Goal: Navigation & Orientation: Find specific page/section

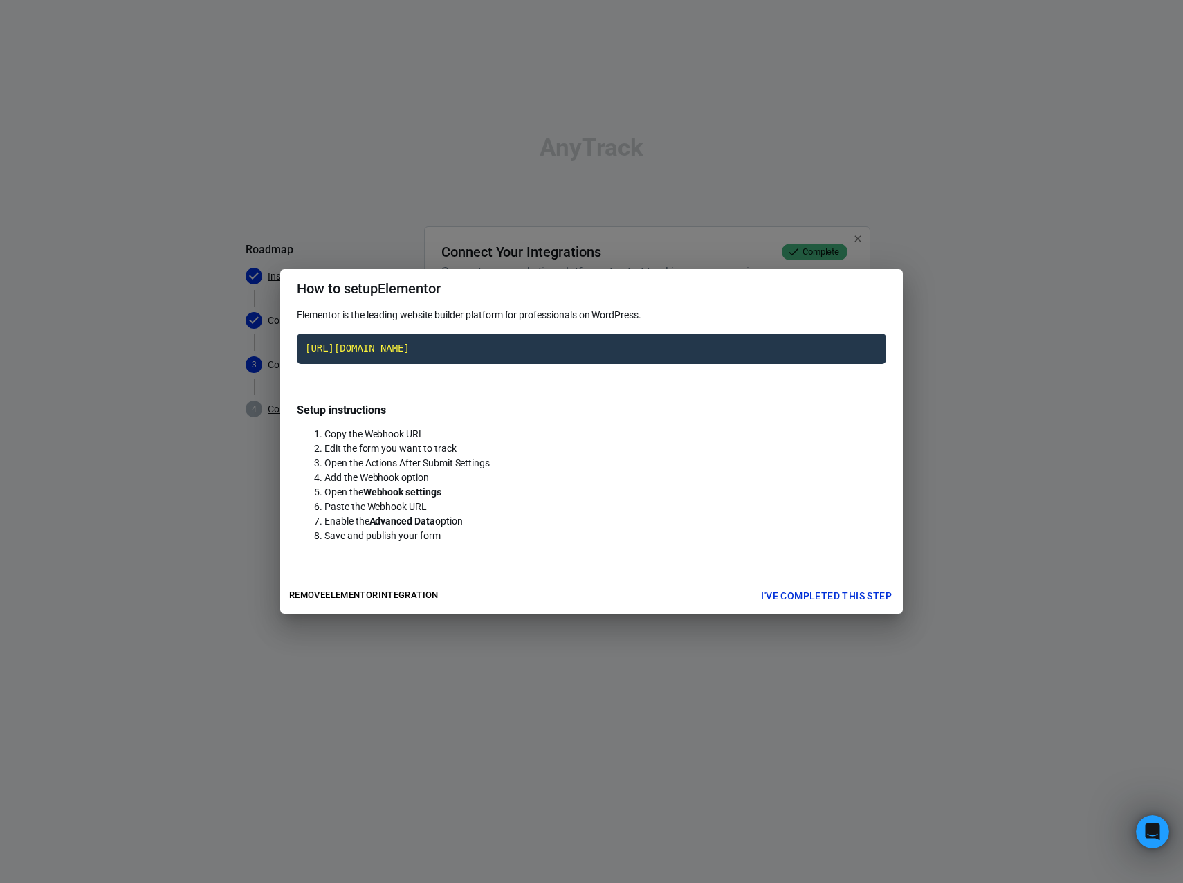
click at [514, 68] on div "How to setup Elementor Elementor is the leading website builder platform for pr…" at bounding box center [591, 441] width 1183 height 883
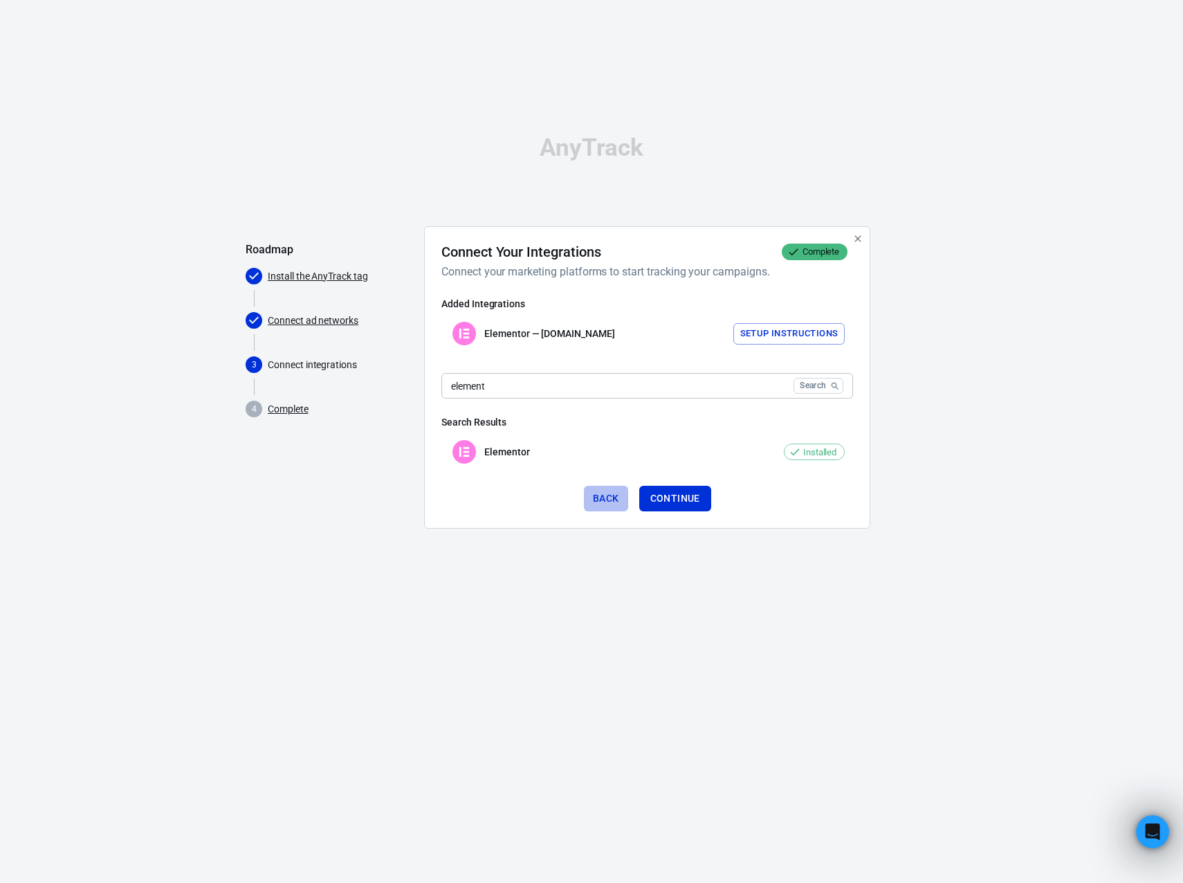
click at [614, 501] on button "Back" at bounding box center [606, 499] width 44 height 26
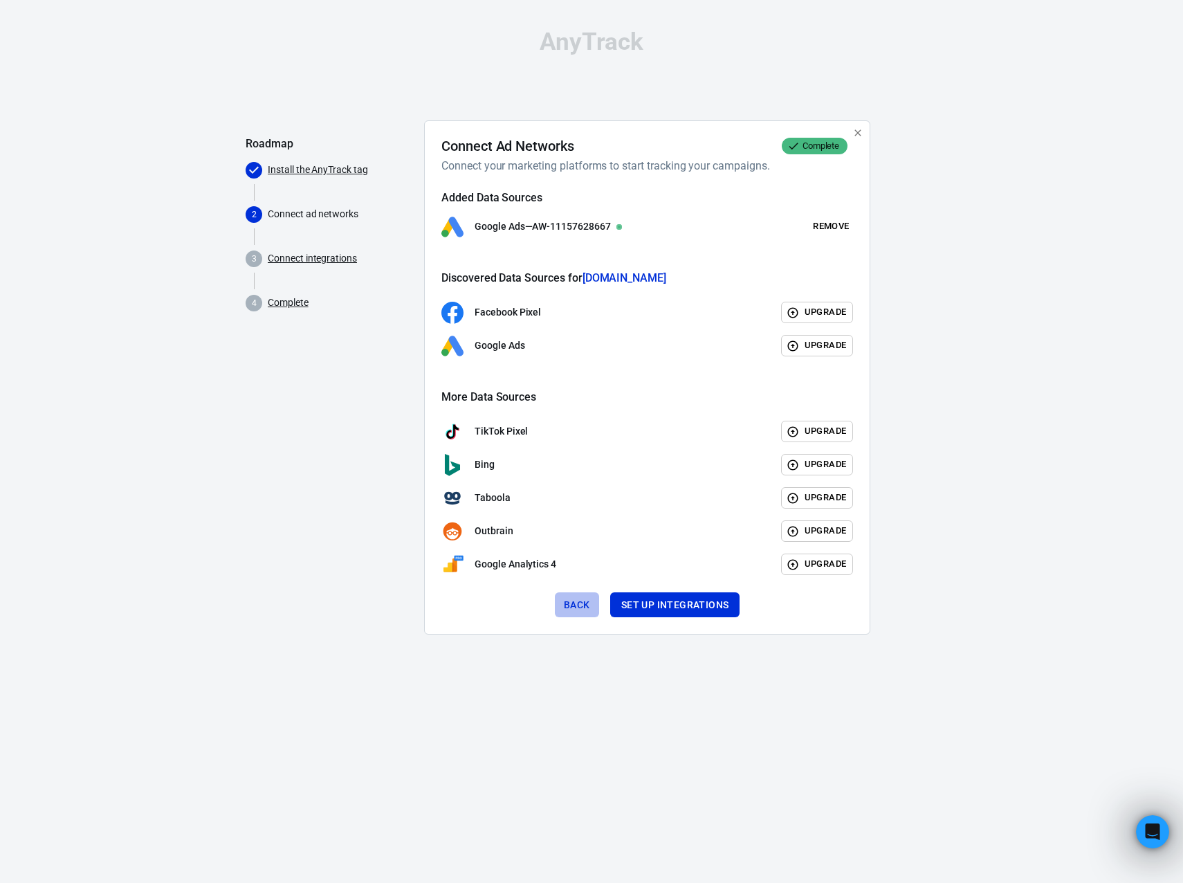
click at [573, 600] on button "Back" at bounding box center [577, 605] width 44 height 26
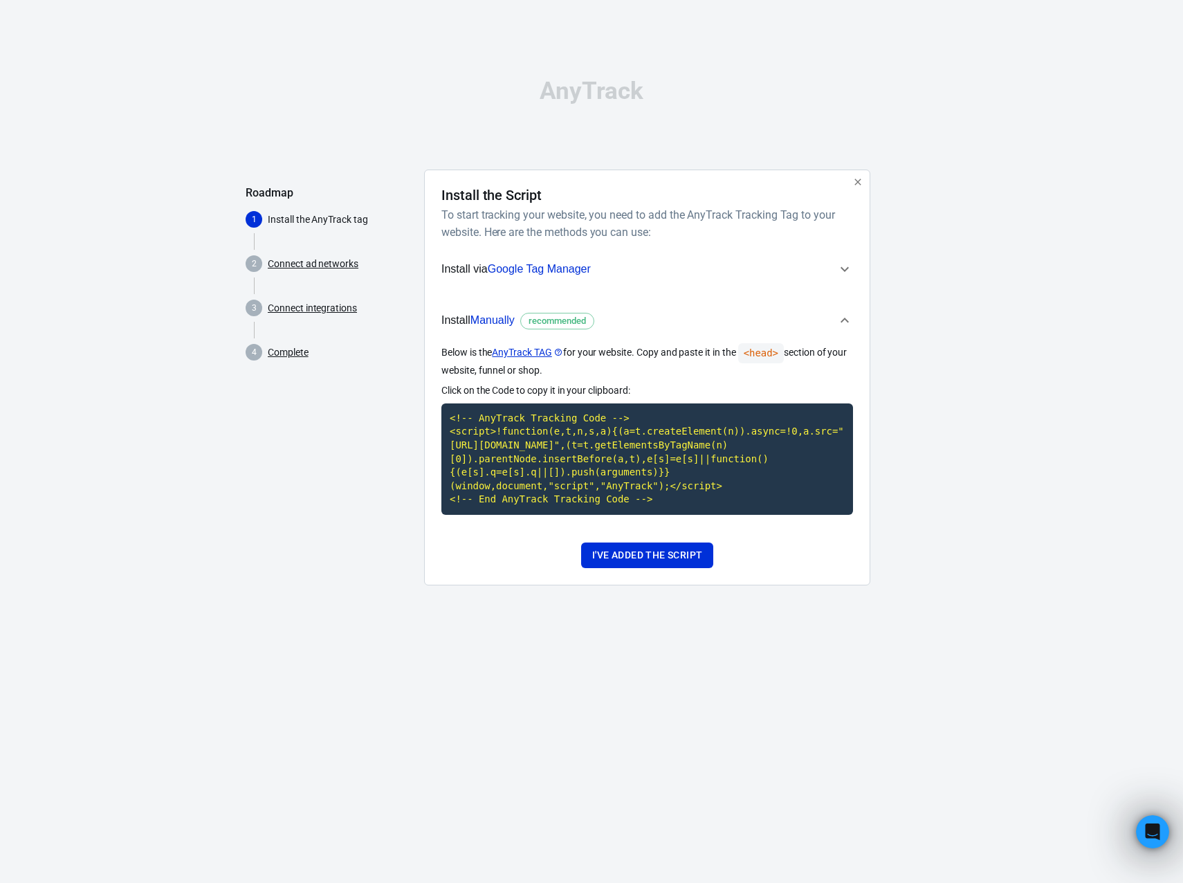
click at [601, 89] on div "AnyTrack" at bounding box center [592, 91] width 692 height 24
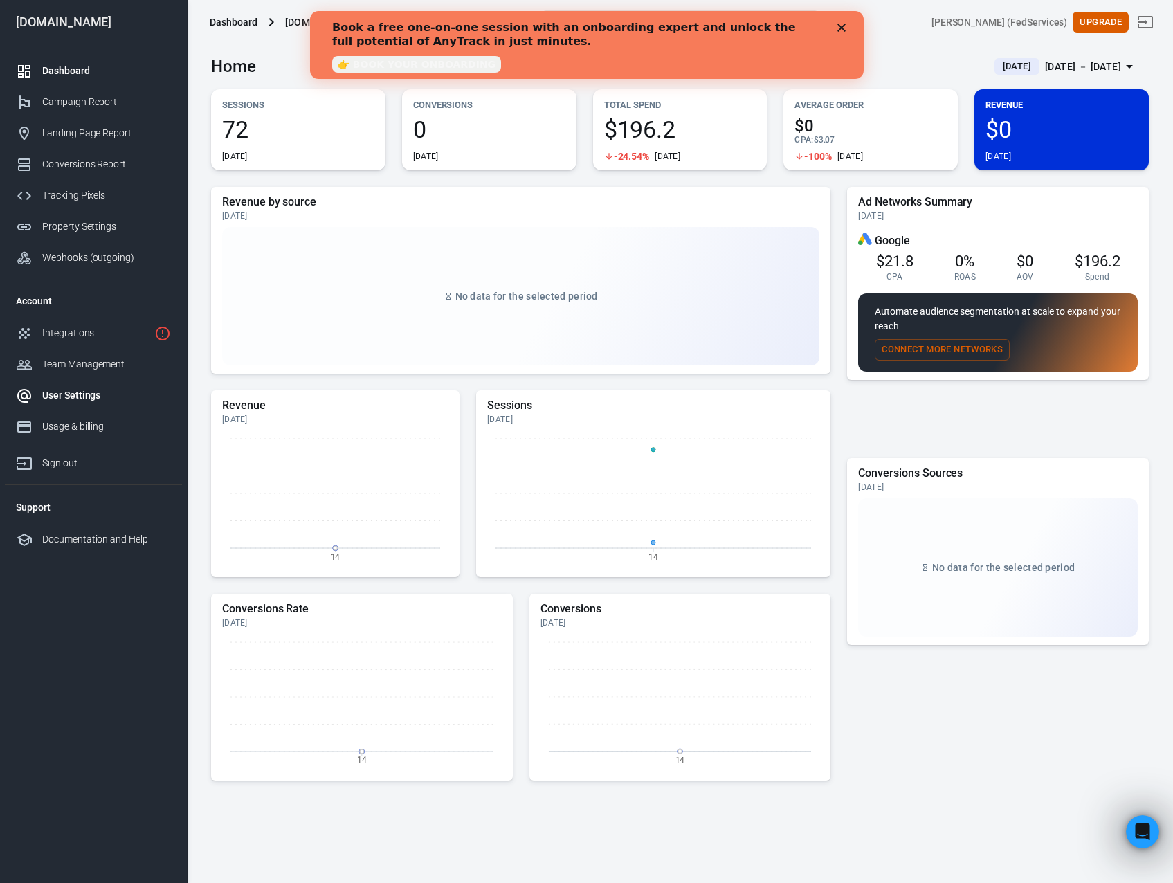
click at [103, 401] on div "User Settings" at bounding box center [106, 395] width 129 height 15
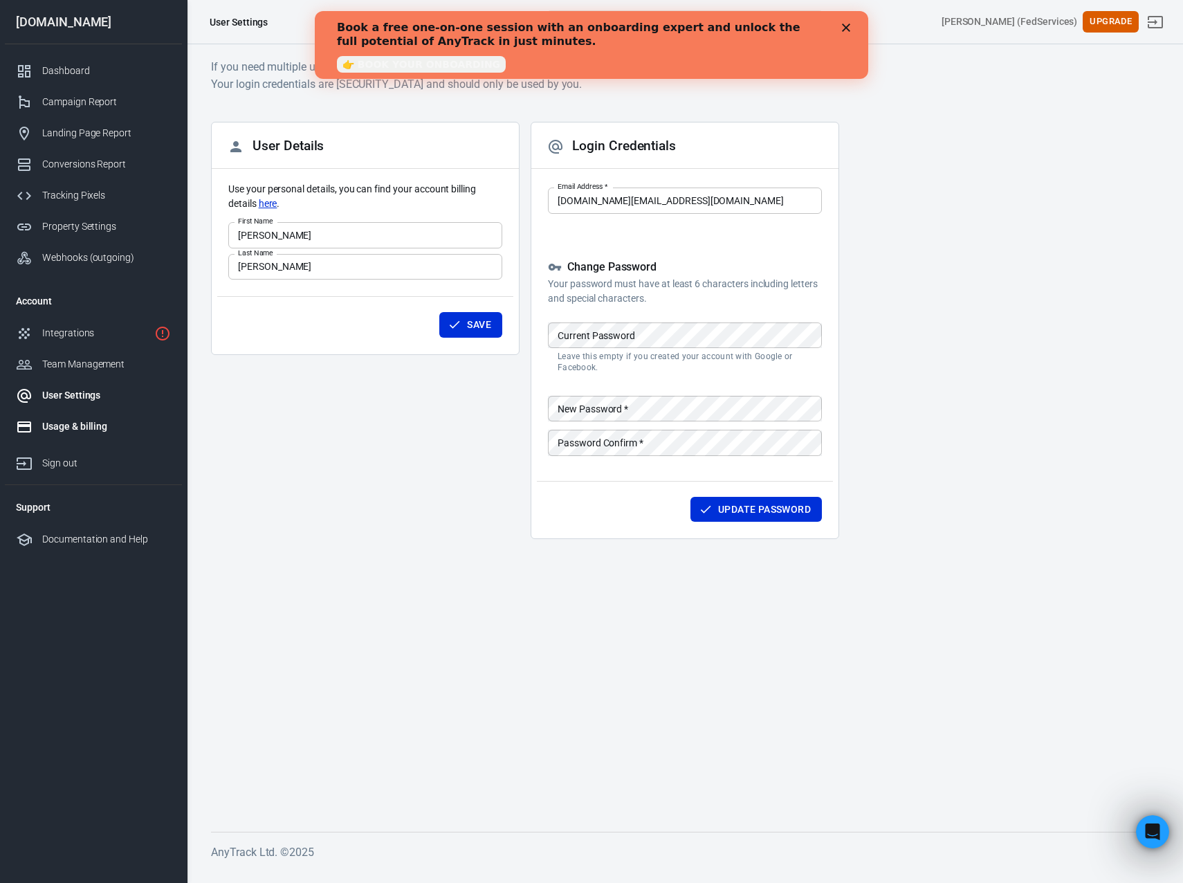
click at [99, 424] on div "Usage & billing" at bounding box center [106, 426] width 129 height 15
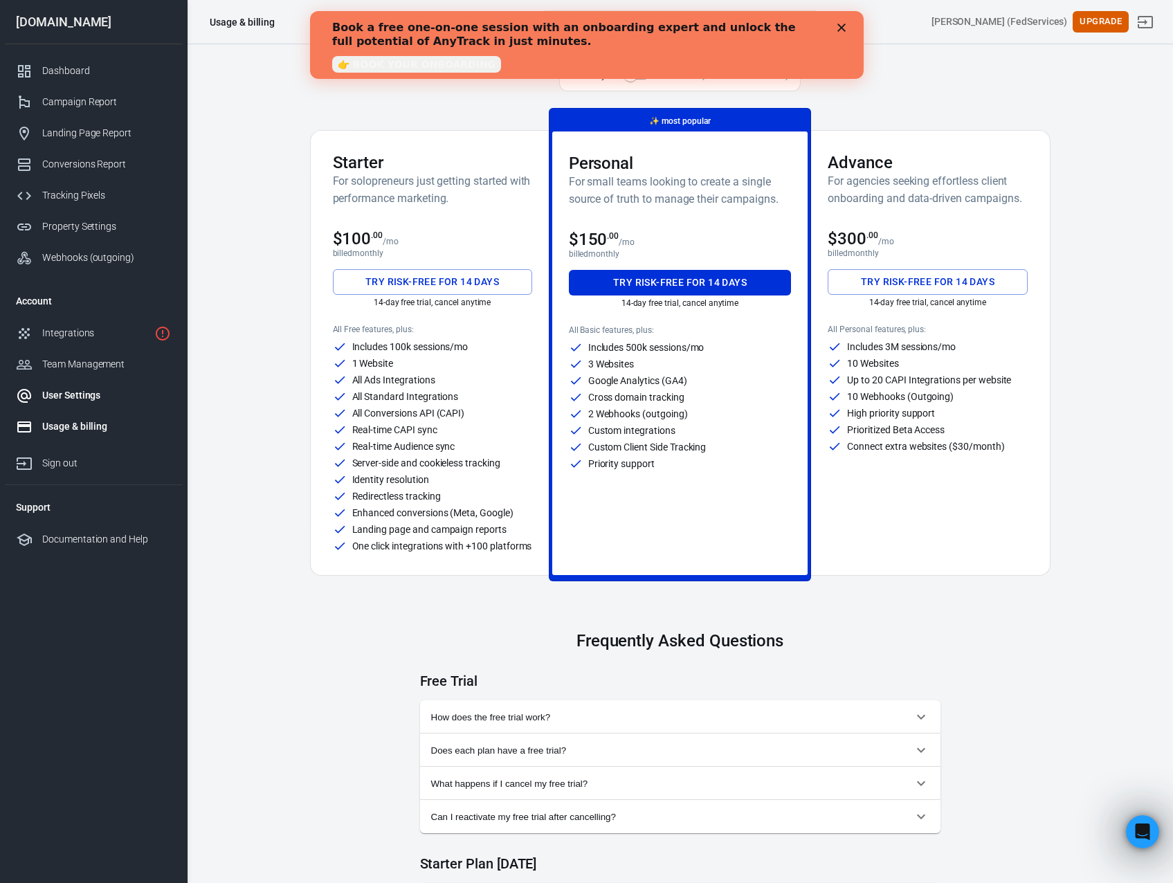
click at [120, 402] on div "User Settings" at bounding box center [106, 395] width 129 height 15
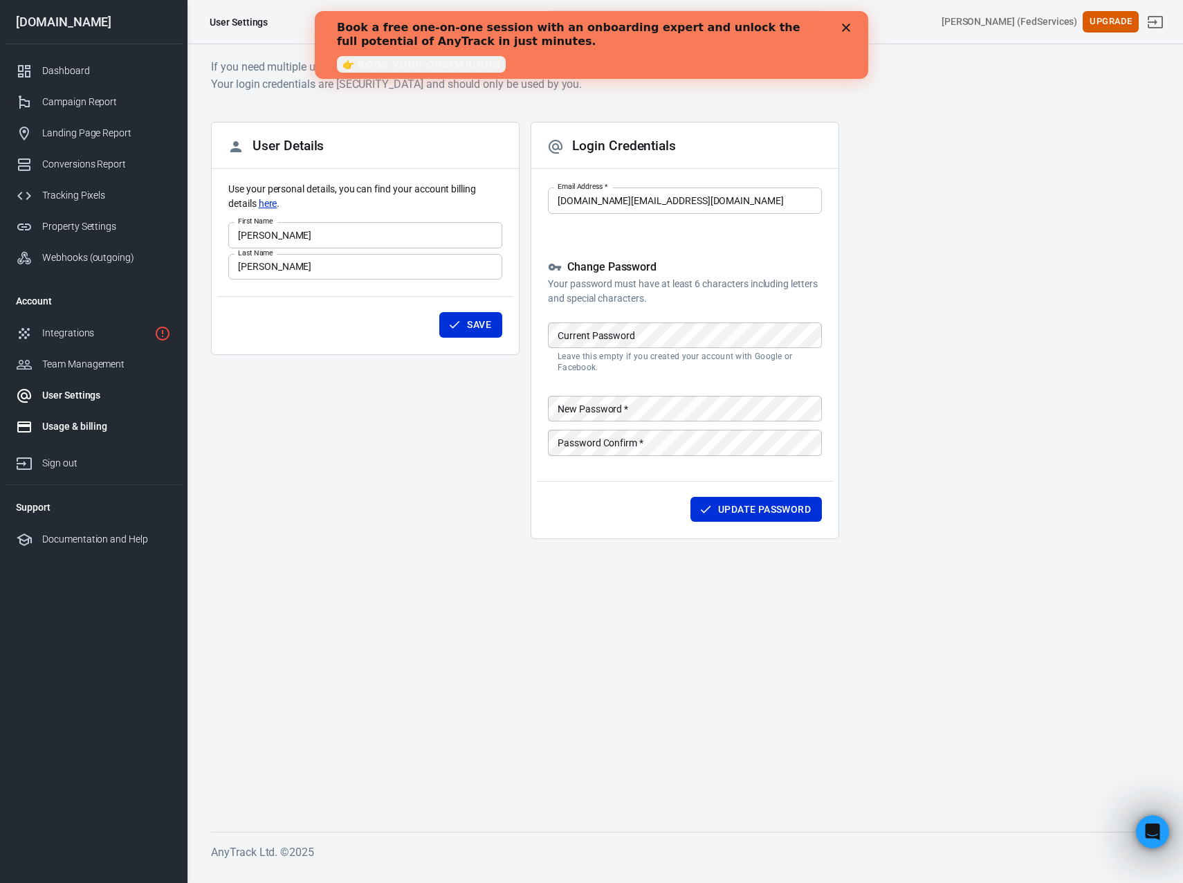
click at [118, 417] on link "Usage & billing" at bounding box center [93, 426] width 177 height 31
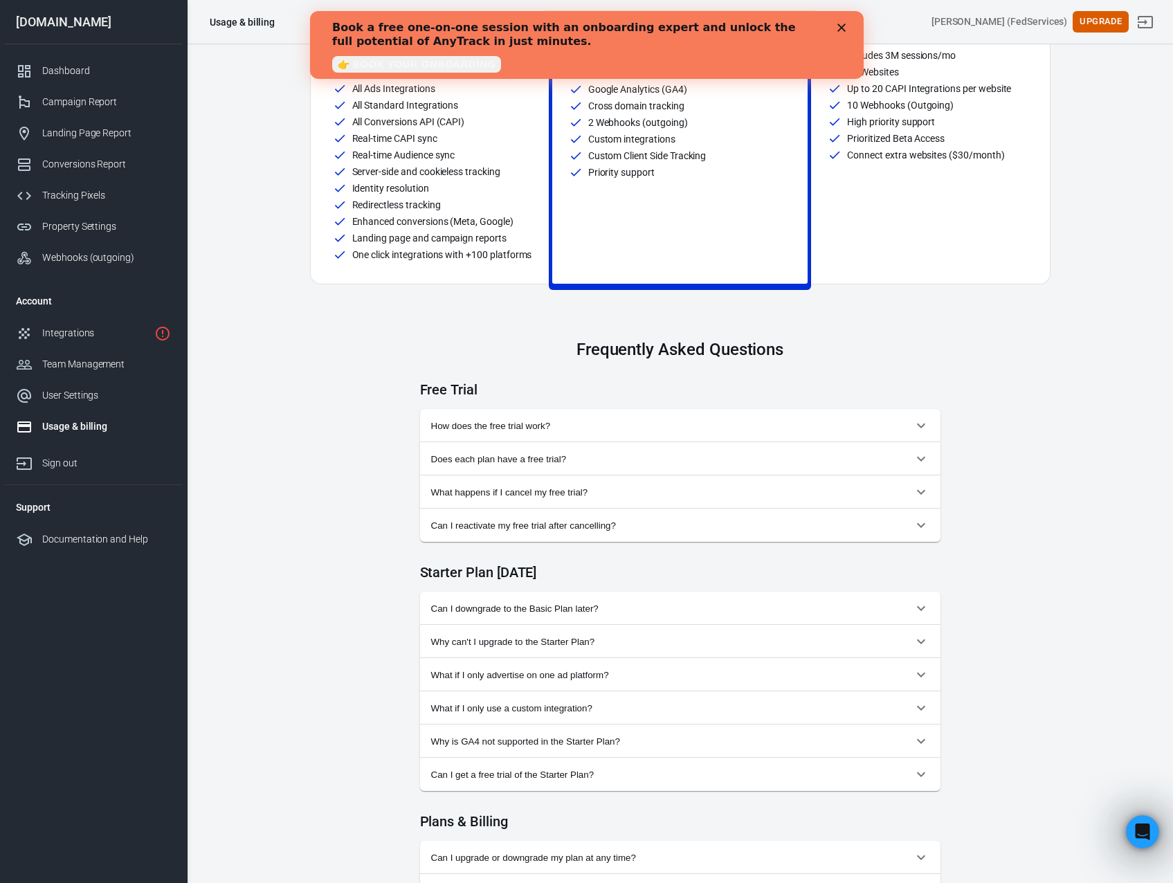
scroll to position [288, 0]
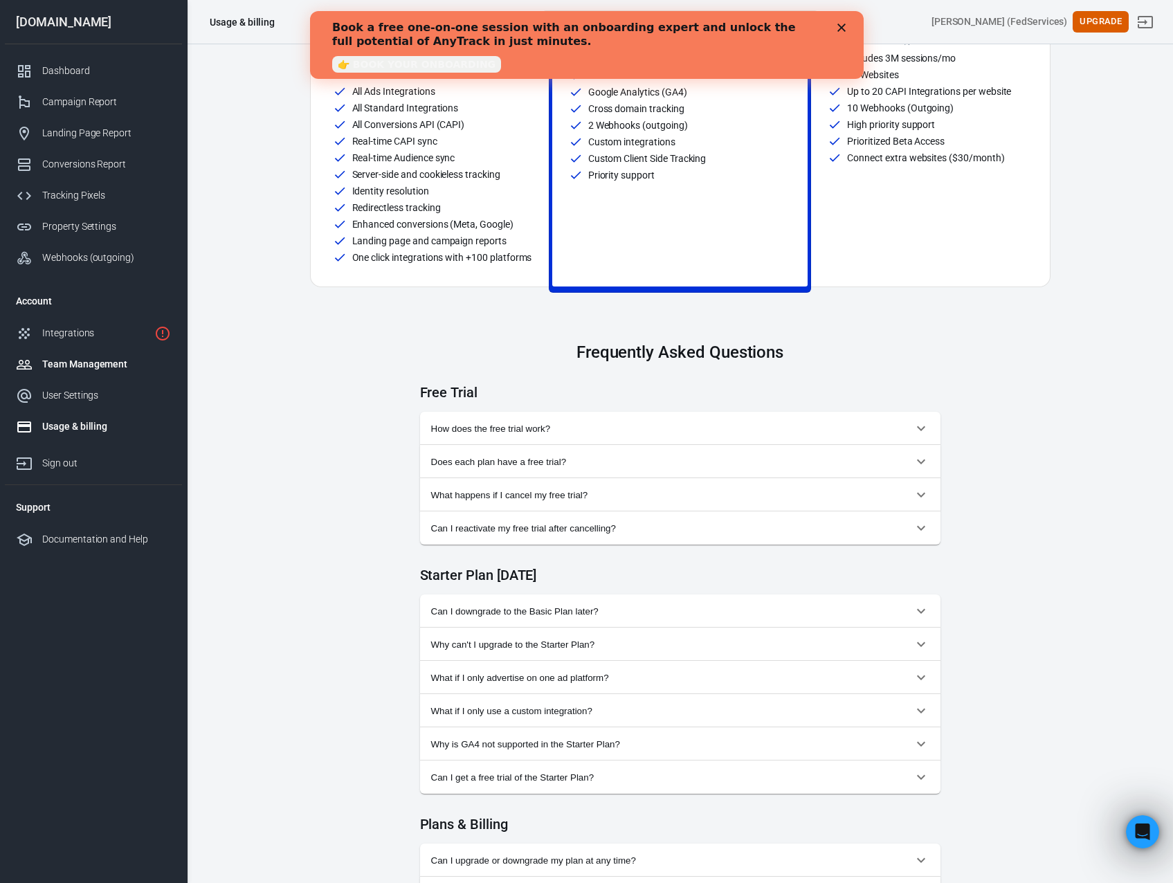
click at [75, 358] on div "Team Management" at bounding box center [106, 364] width 129 height 15
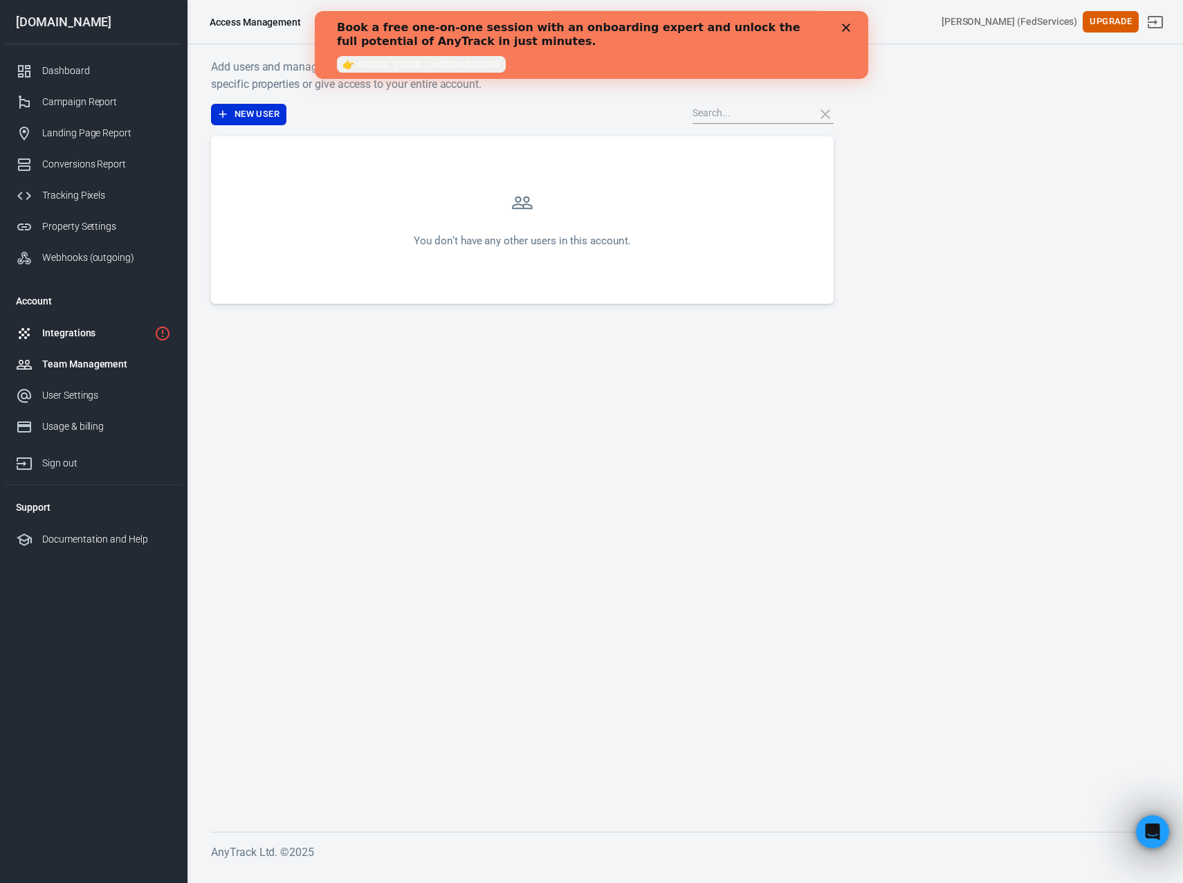
click at [75, 342] on link "Integrations" at bounding box center [93, 333] width 177 height 31
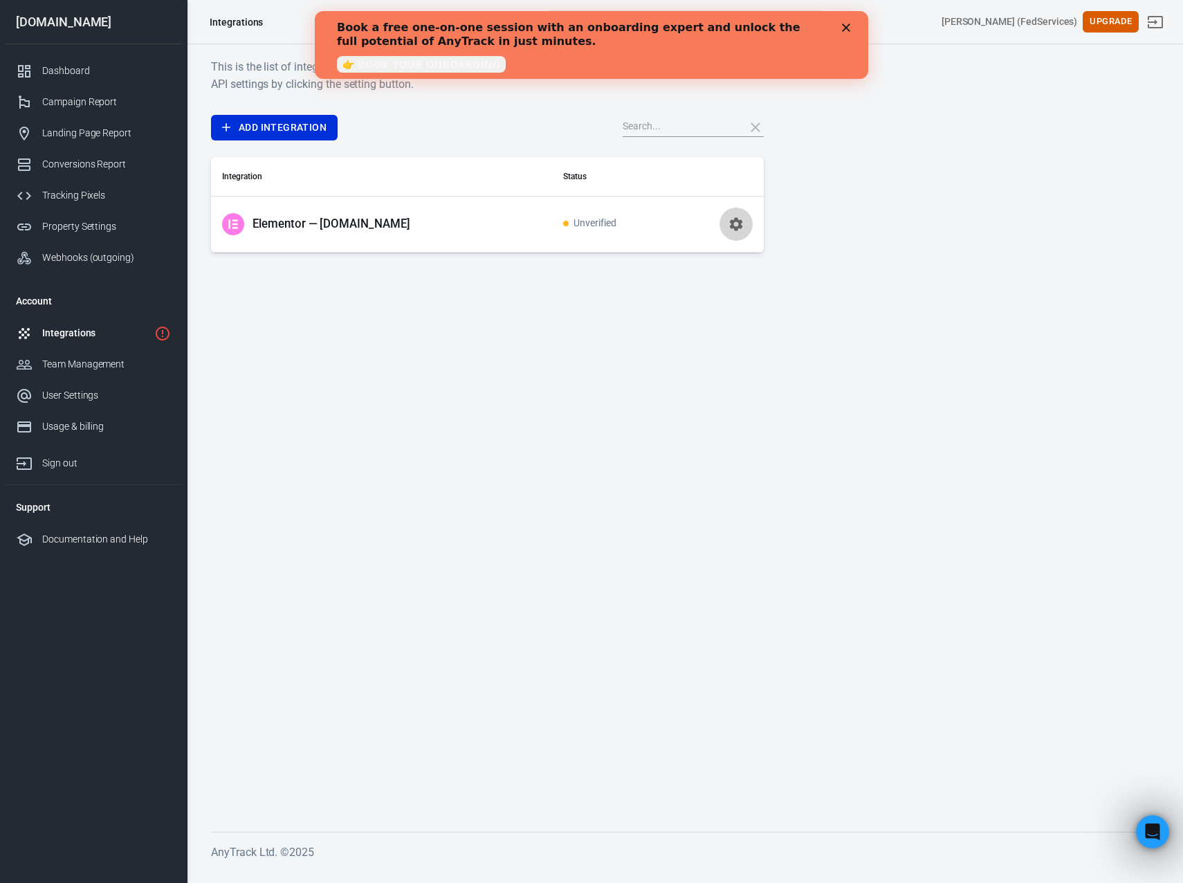
click at [728, 219] on icon "button" at bounding box center [736, 224] width 17 height 17
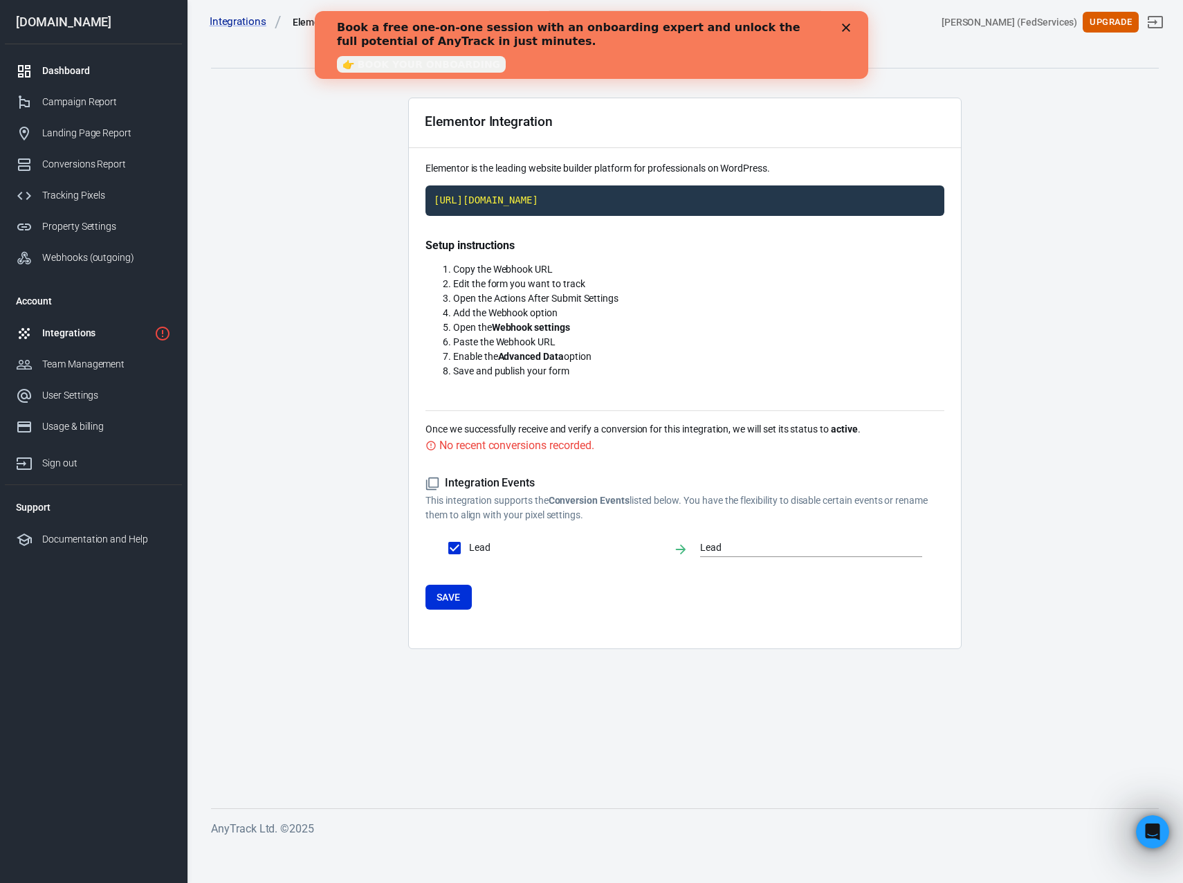
click at [52, 69] on div "Dashboard" at bounding box center [106, 71] width 129 height 15
